Goal: Task Accomplishment & Management: Use online tool/utility

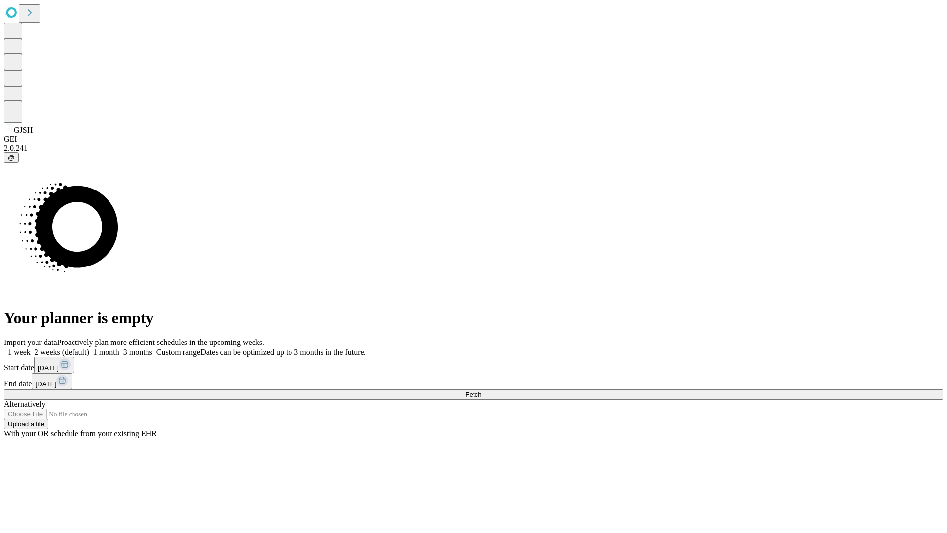
click at [481, 391] on span "Fetch" at bounding box center [473, 394] width 16 height 7
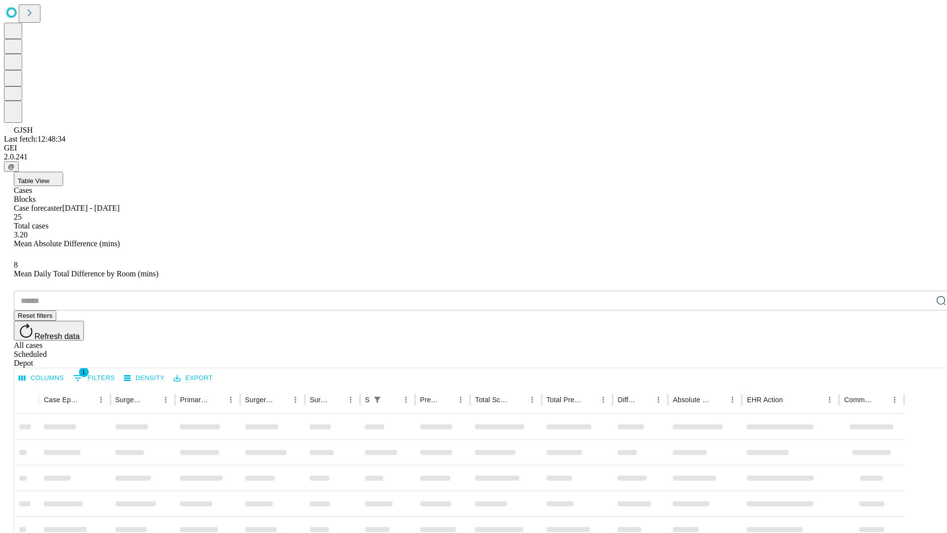
click at [921, 359] on div "Depot" at bounding box center [483, 363] width 939 height 9
